Goal: Transaction & Acquisition: Obtain resource

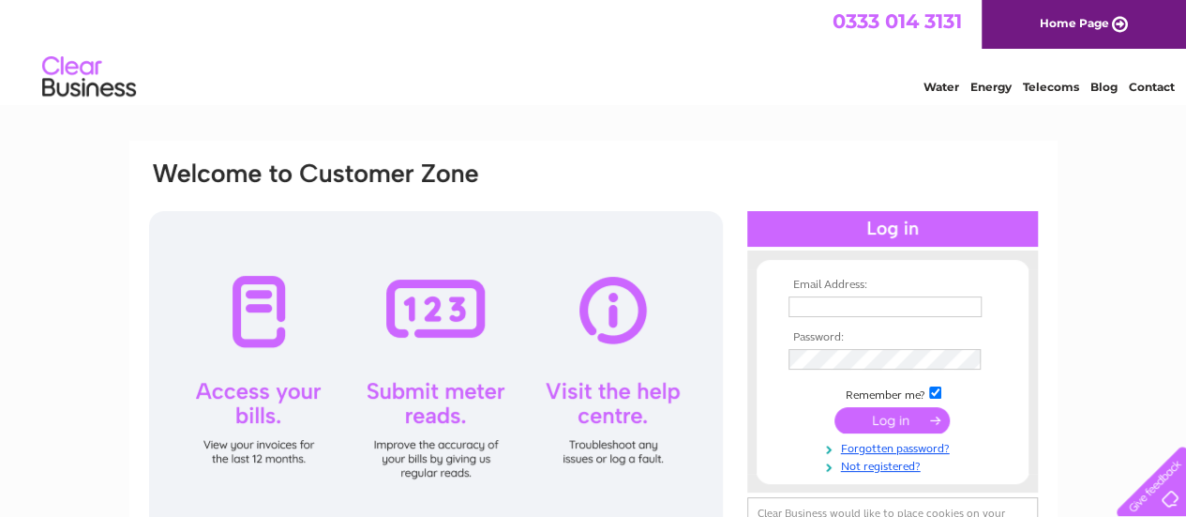
type input "sandra@cemscotland.com"
click at [908, 414] on input "submit" at bounding box center [891, 420] width 115 height 26
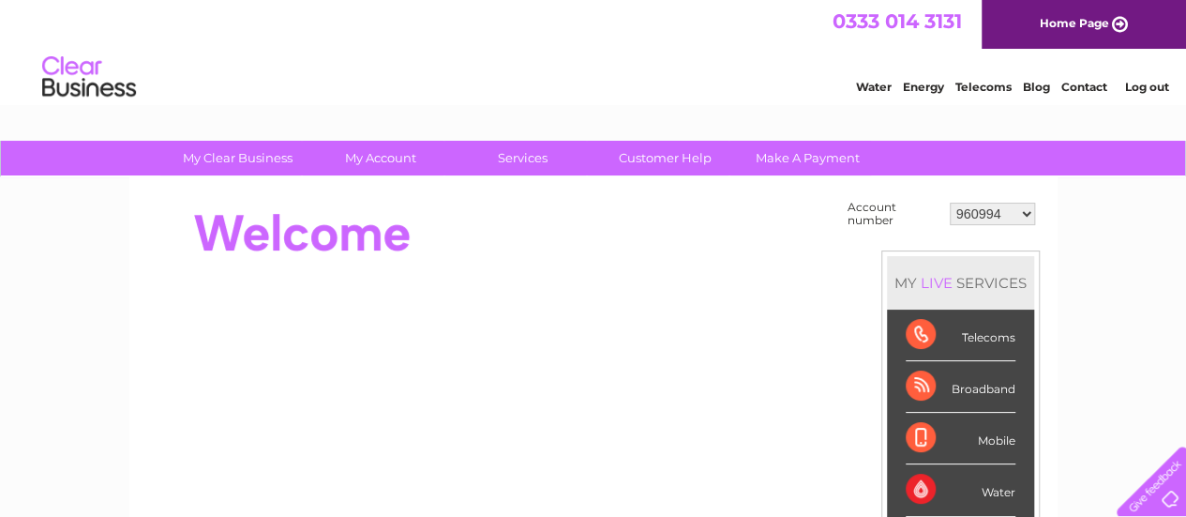
click at [1020, 213] on select "960994 1083198 30300878" at bounding box center [992, 213] width 85 height 22
select select "1083198"
click at [950, 202] on select "960994 1083198 30300878" at bounding box center [992, 213] width 85 height 22
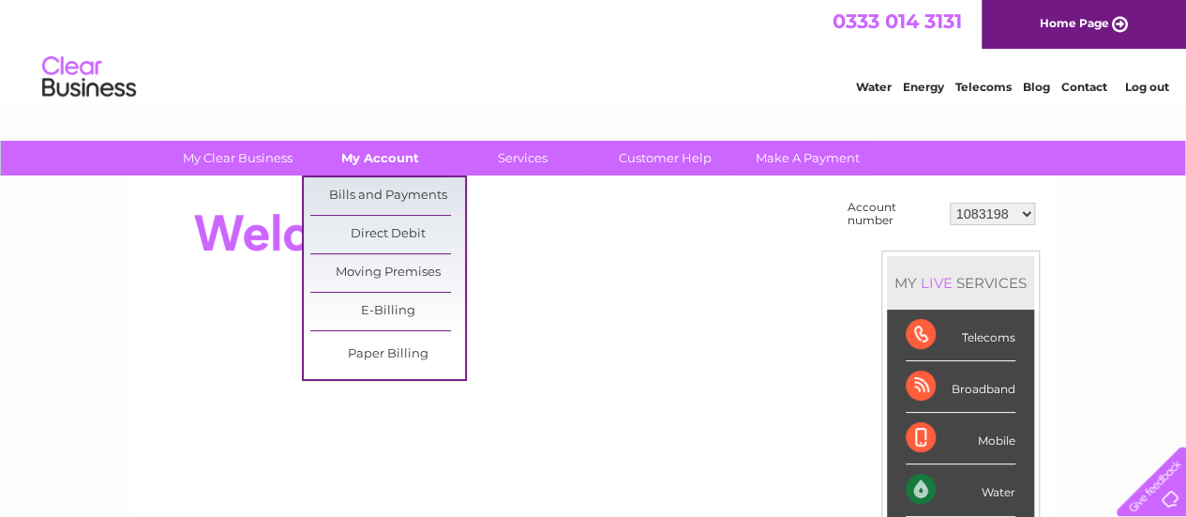
click at [391, 153] on link "My Account" at bounding box center [380, 158] width 155 height 35
click at [396, 193] on link "Bills and Payments" at bounding box center [387, 195] width 155 height 37
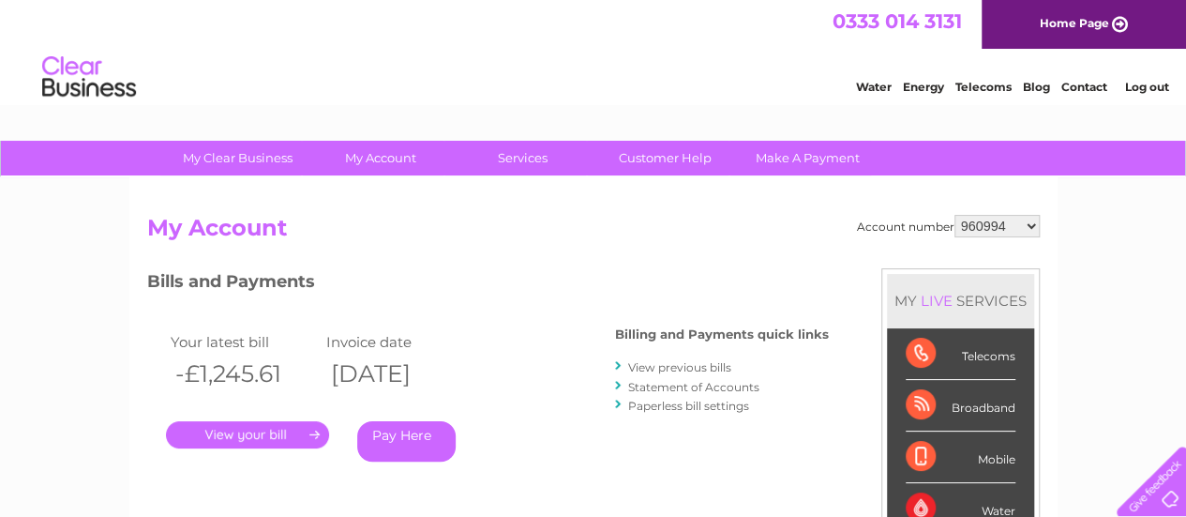
click at [1032, 230] on select "960994 1083198 30300878" at bounding box center [996, 226] width 85 height 22
select select "1083198"
click at [954, 215] on select "960994 1083198 30300878" at bounding box center [996, 226] width 85 height 22
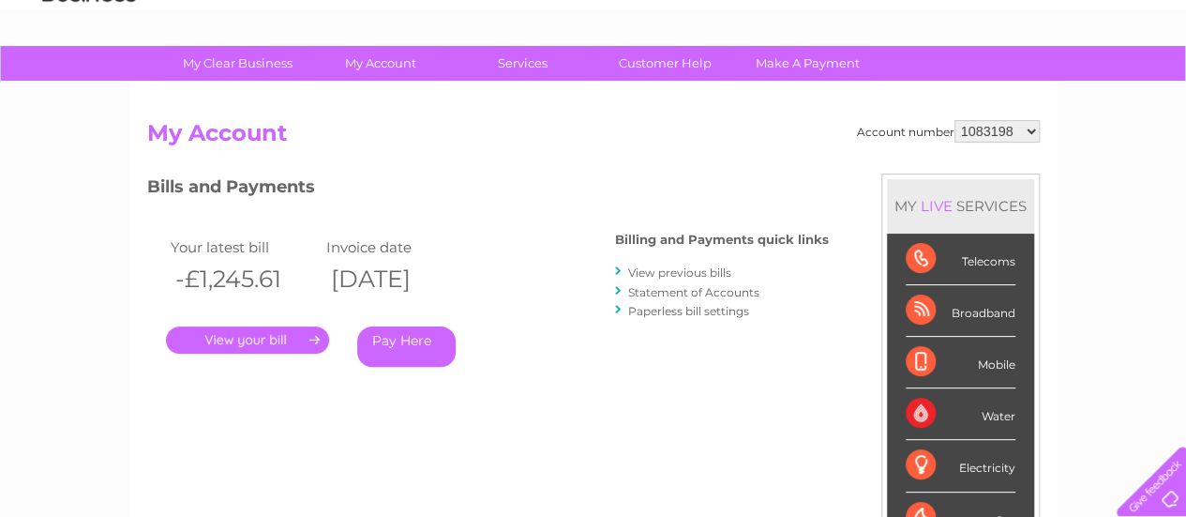
scroll to position [187, 0]
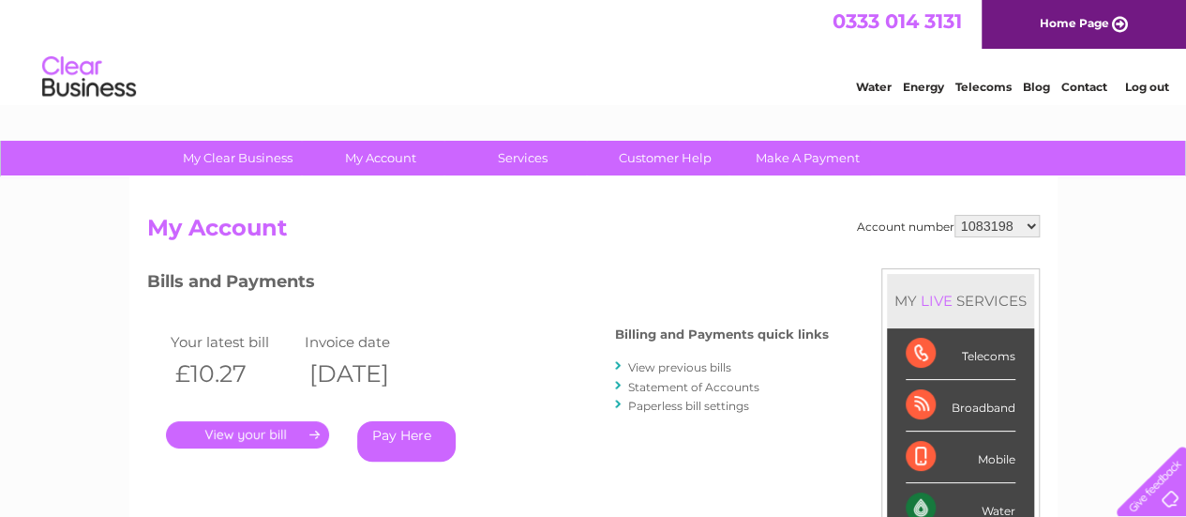
click at [249, 436] on link "." at bounding box center [247, 434] width 163 height 27
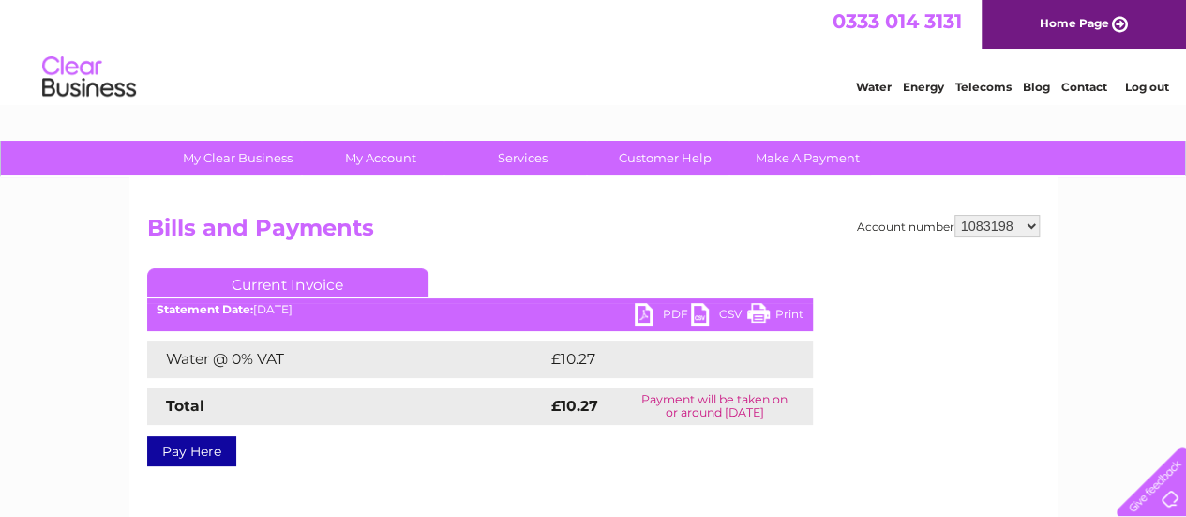
click at [661, 312] on link "PDF" at bounding box center [663, 316] width 56 height 27
click at [1036, 224] on select "960994 1083198 30300878" at bounding box center [996, 226] width 85 height 22
select select "30300878"
click at [954, 215] on select "960994 1083198 30300878" at bounding box center [996, 226] width 85 height 22
click at [680, 313] on link "PDF" at bounding box center [663, 316] width 56 height 27
